Goal: Task Accomplishment & Management: Use online tool/utility

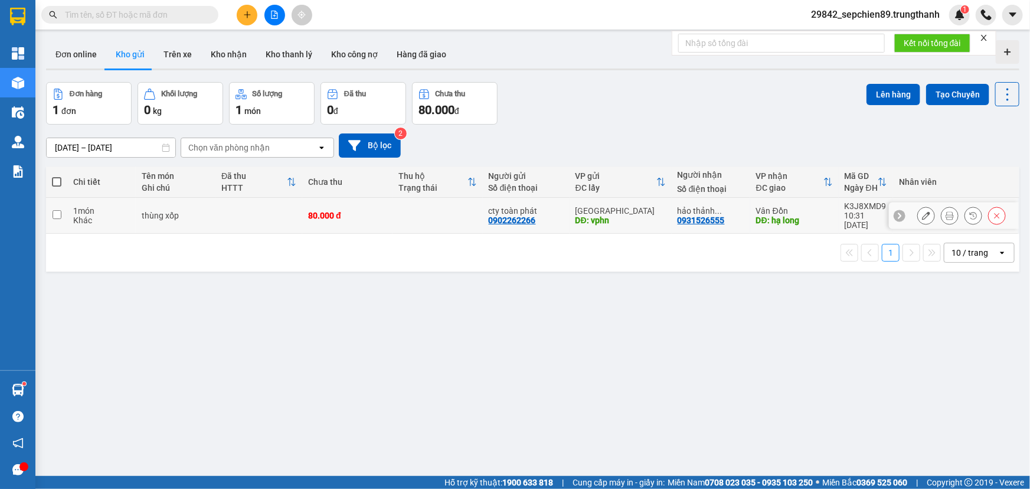
click at [58, 211] on input "checkbox" at bounding box center [57, 214] width 9 height 9
checkbox input "true"
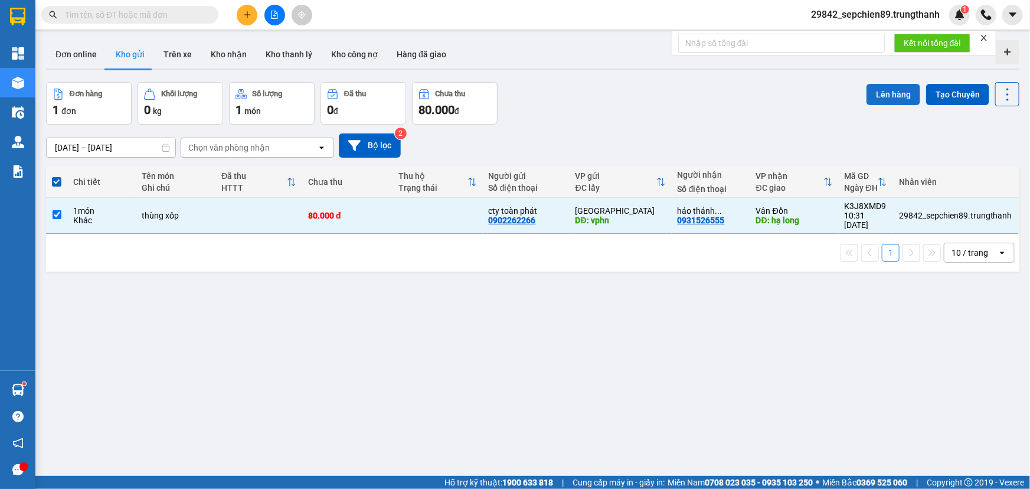
click at [877, 96] on button "Lên hàng" at bounding box center [893, 94] width 54 height 21
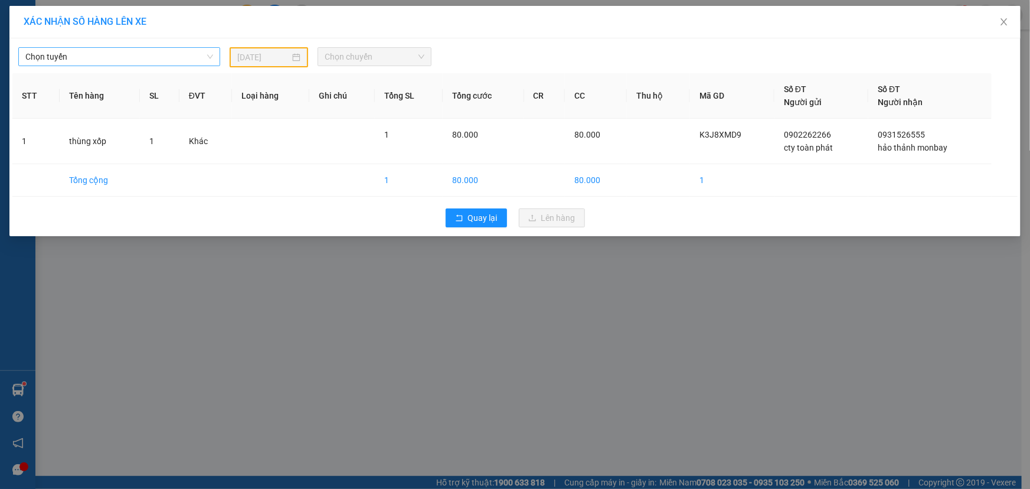
click at [130, 50] on span "Chọn tuyến" at bounding box center [119, 57] width 188 height 18
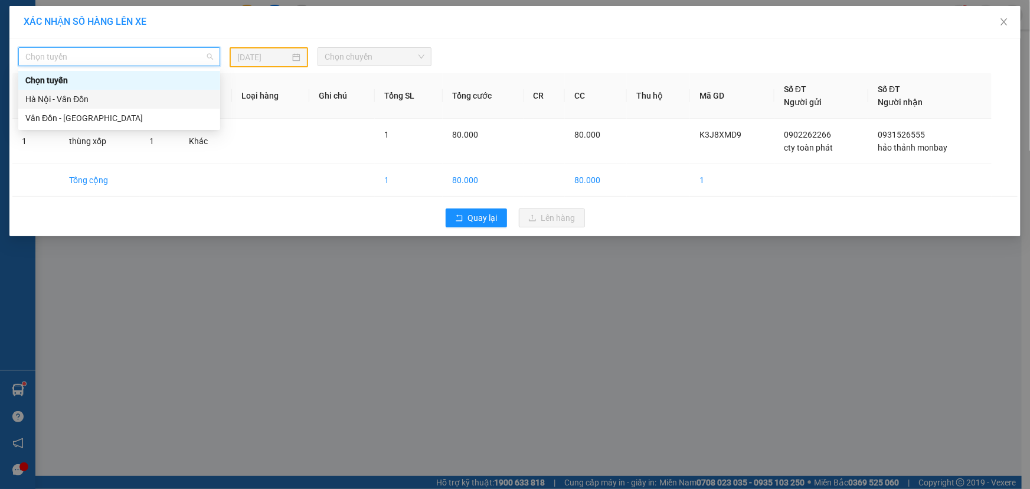
click at [81, 96] on div "Hà Nội - Vân Đồn" at bounding box center [119, 99] width 188 height 13
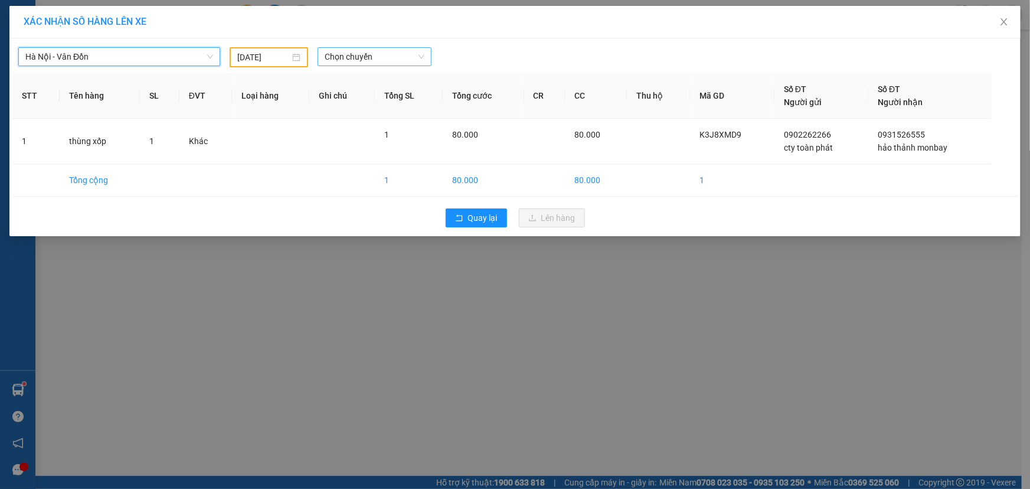
click at [386, 56] on span "Chọn chuyến" at bounding box center [375, 57] width 100 height 18
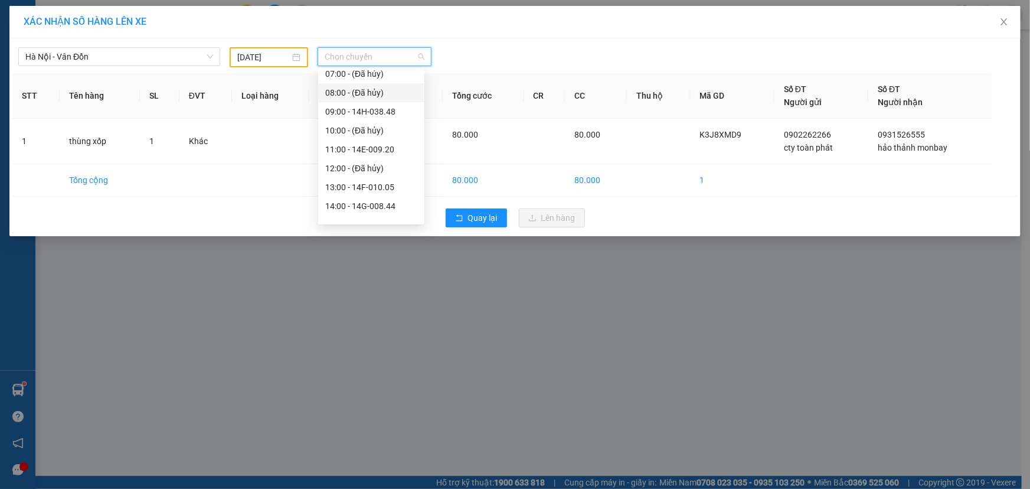
scroll to position [56, 0]
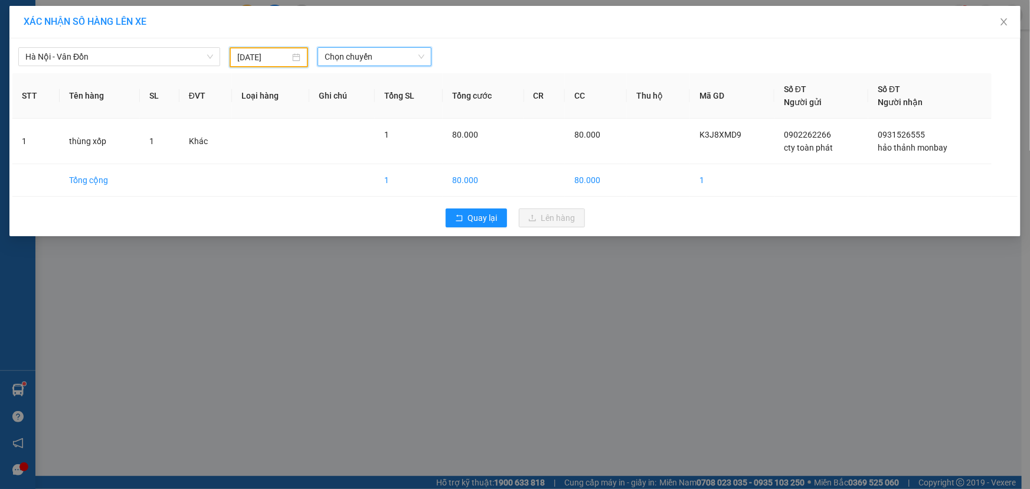
click at [273, 55] on input "[DATE]" at bounding box center [263, 57] width 53 height 13
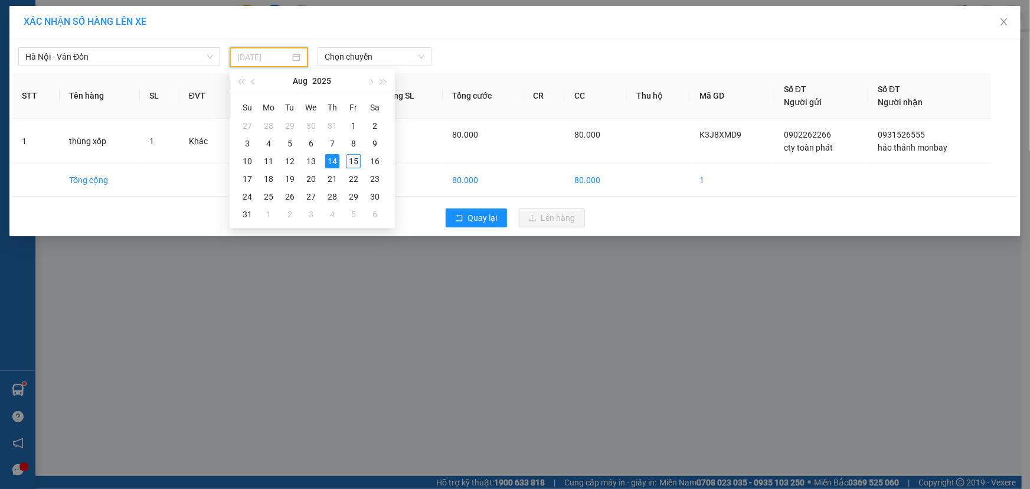
click at [349, 162] on div "15" at bounding box center [353, 161] width 14 height 14
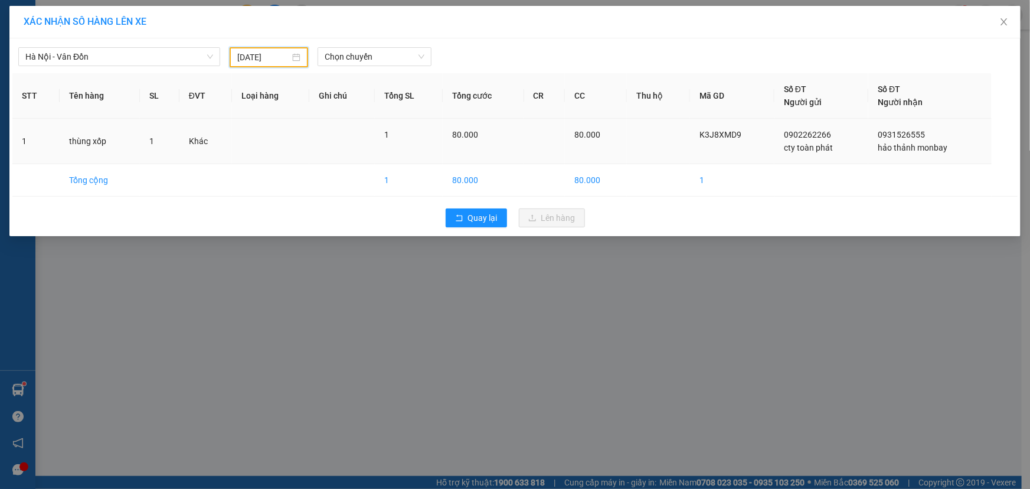
type input "[DATE]"
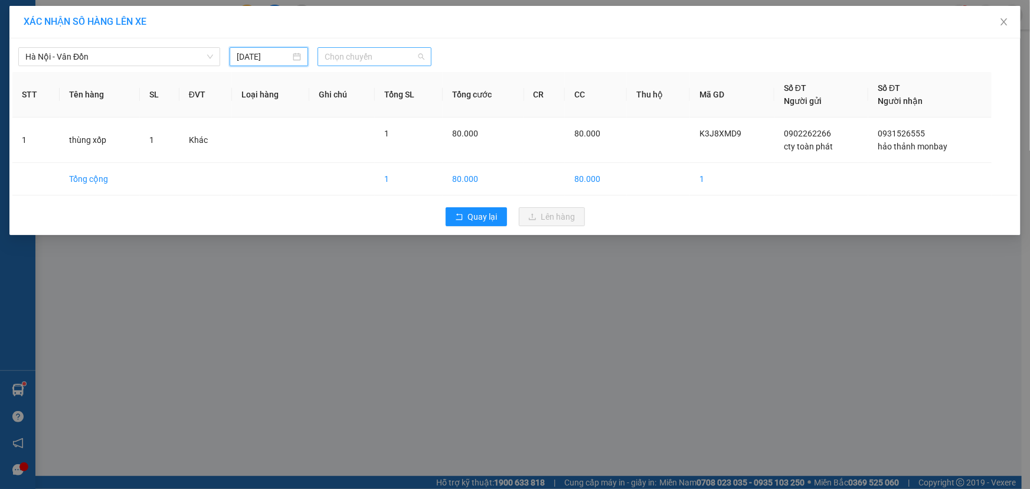
click at [368, 57] on span "Chọn chuyến" at bounding box center [375, 57] width 100 height 18
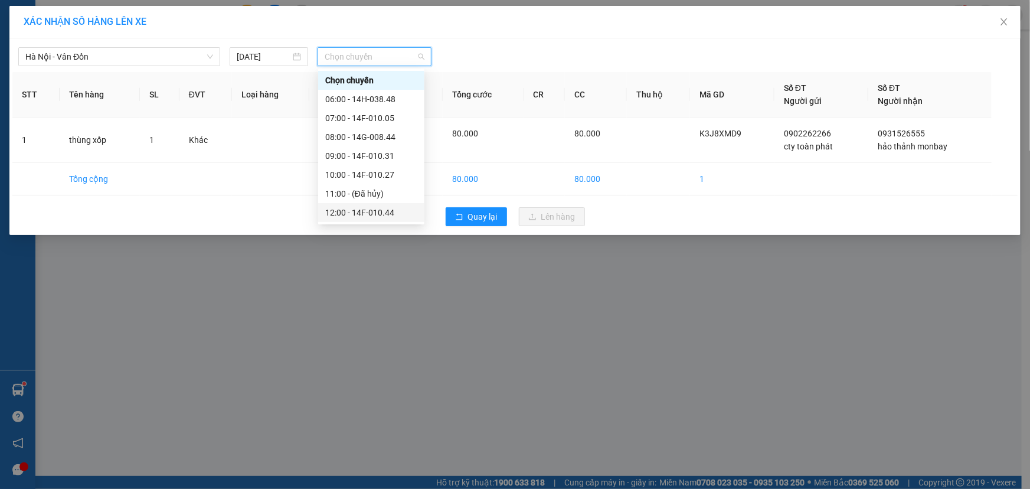
click at [385, 212] on div "12:00 - 14F-010.44" at bounding box center [371, 212] width 92 height 13
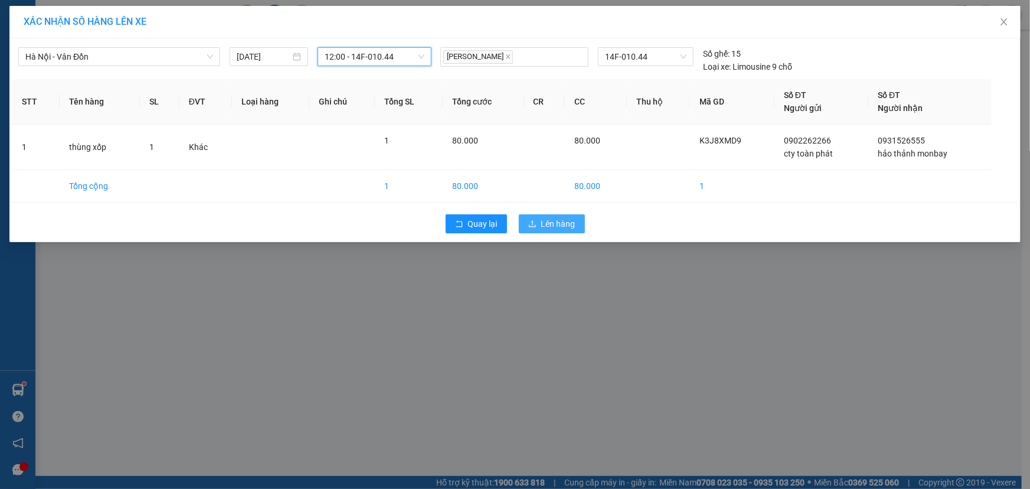
click at [546, 221] on span "Lên hàng" at bounding box center [558, 223] width 34 height 13
